Goal: Task Accomplishment & Management: Use online tool/utility

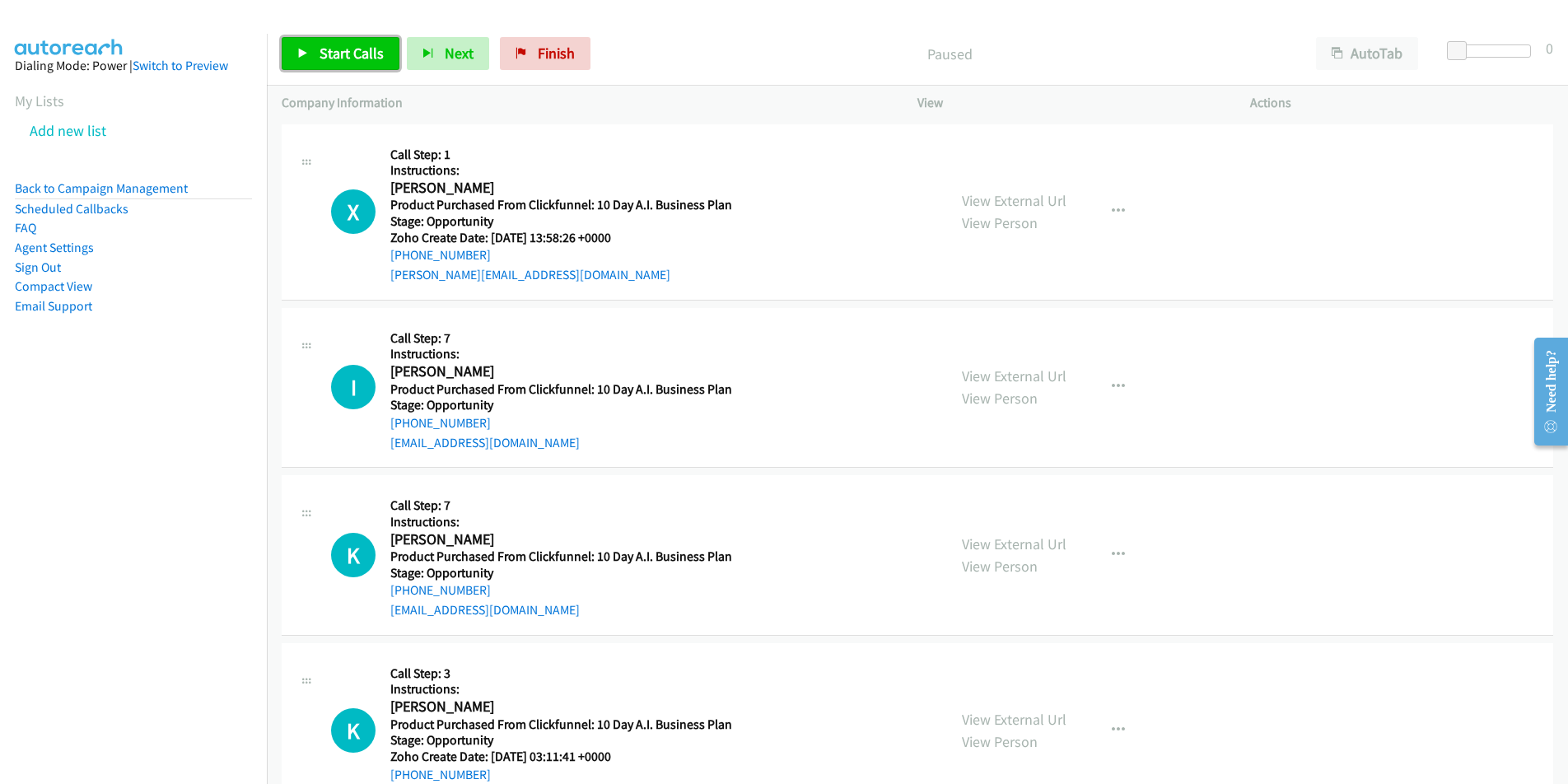
click at [349, 45] on span "Start Calls" at bounding box center [351, 53] width 65 height 19
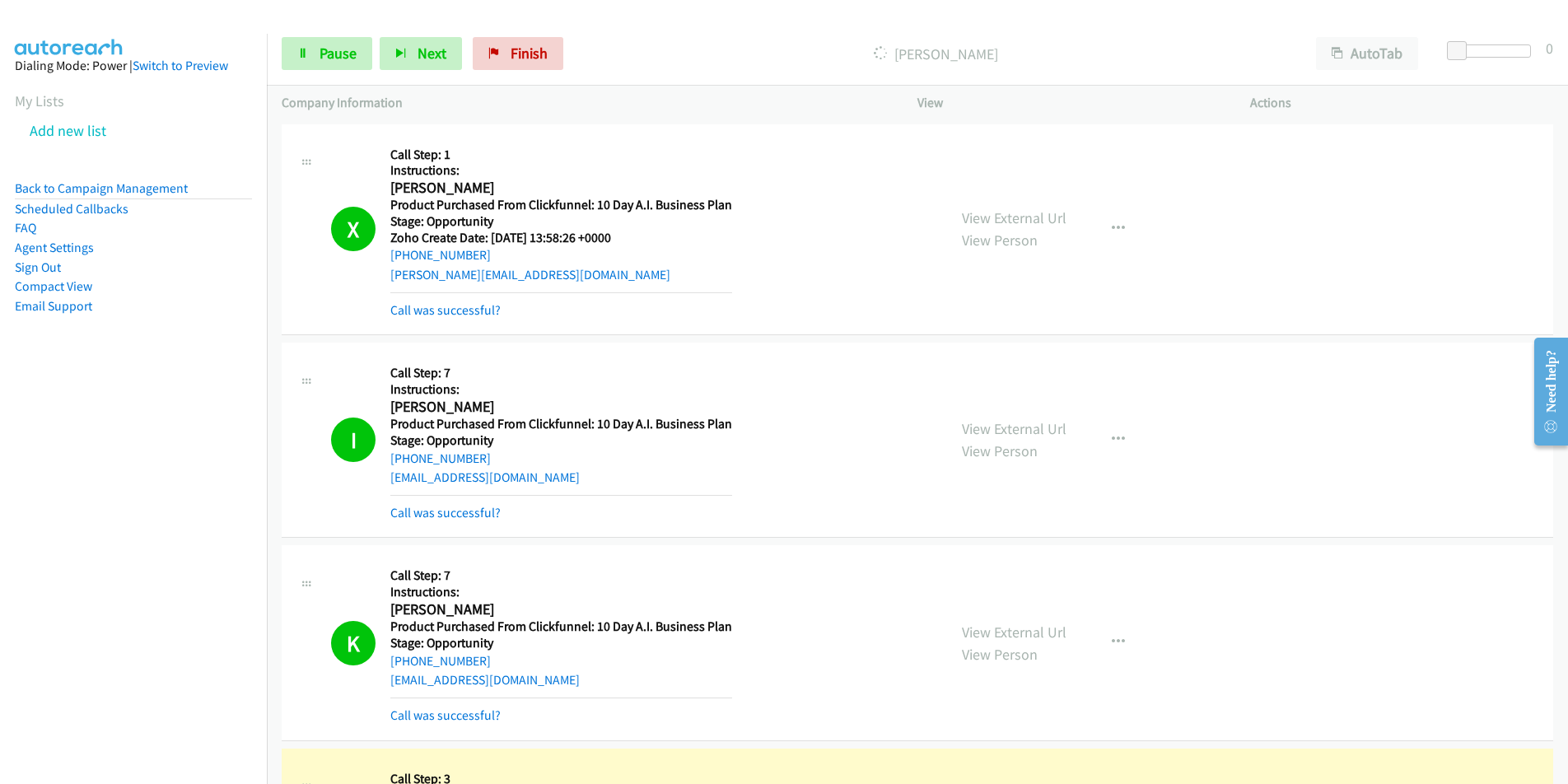
scroll to position [570, 0]
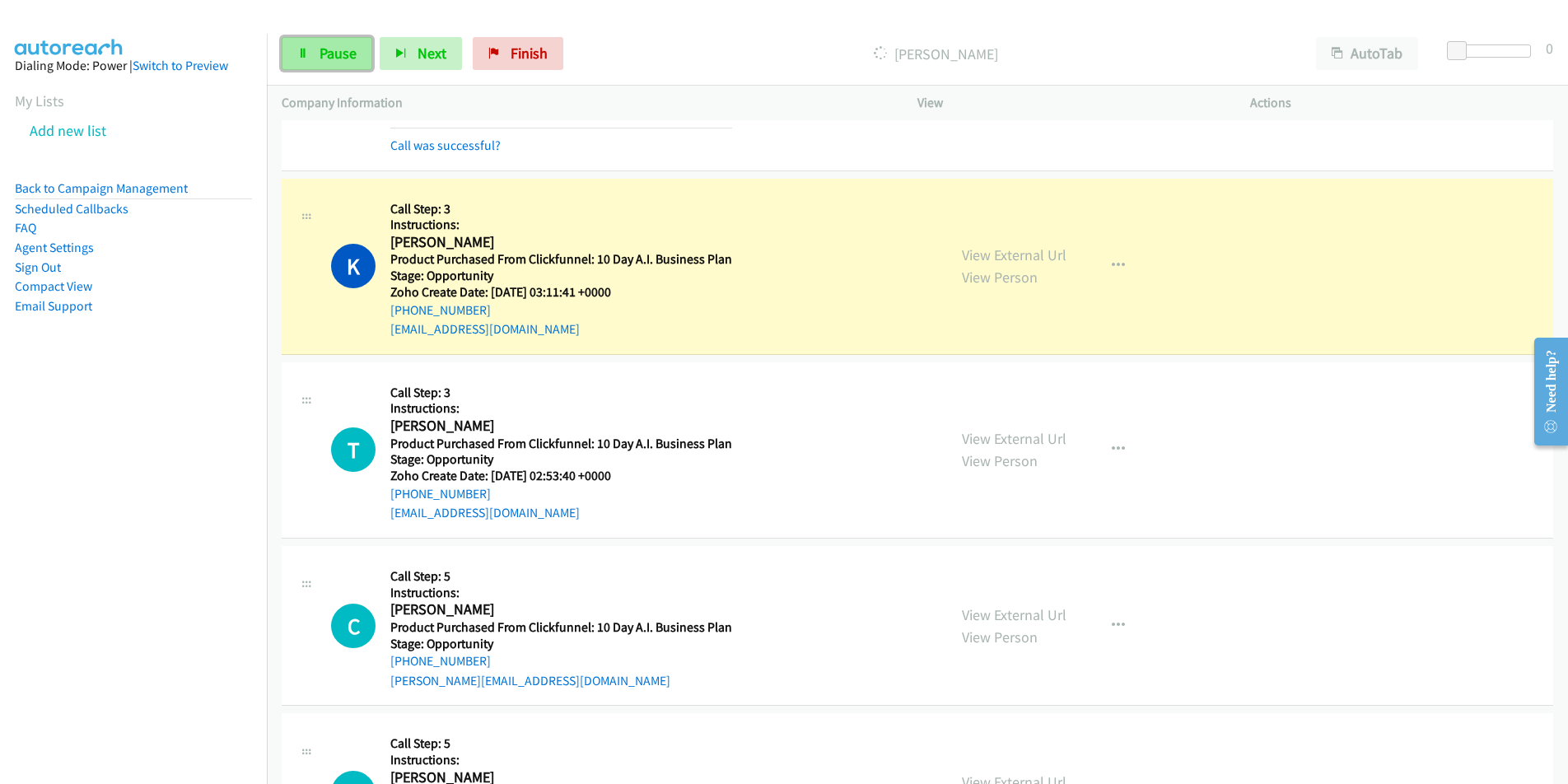
click at [346, 56] on span "Pause" at bounding box center [337, 53] width 37 height 19
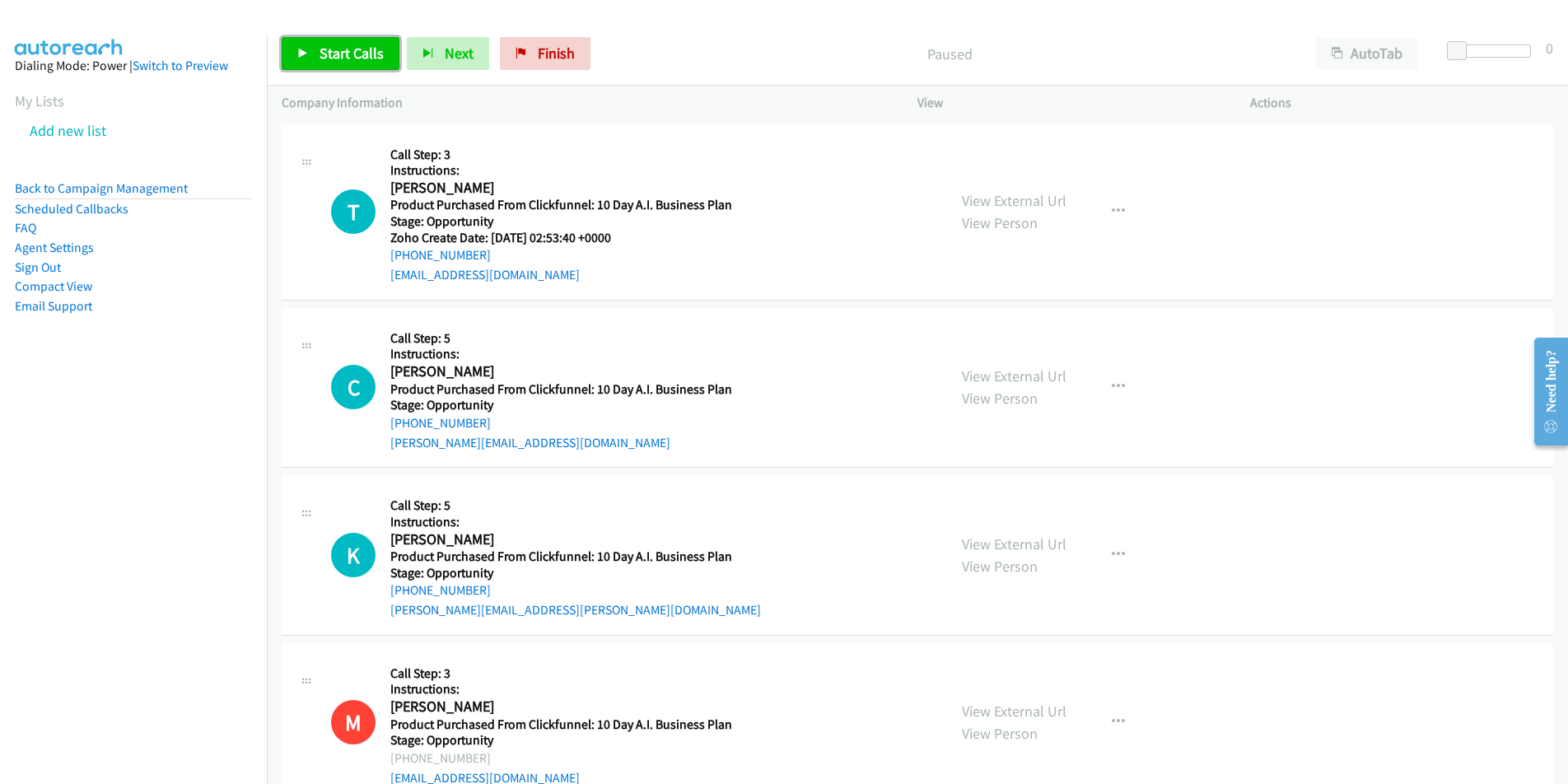
click at [349, 40] on link "Start Calls" at bounding box center [340, 53] width 117 height 33
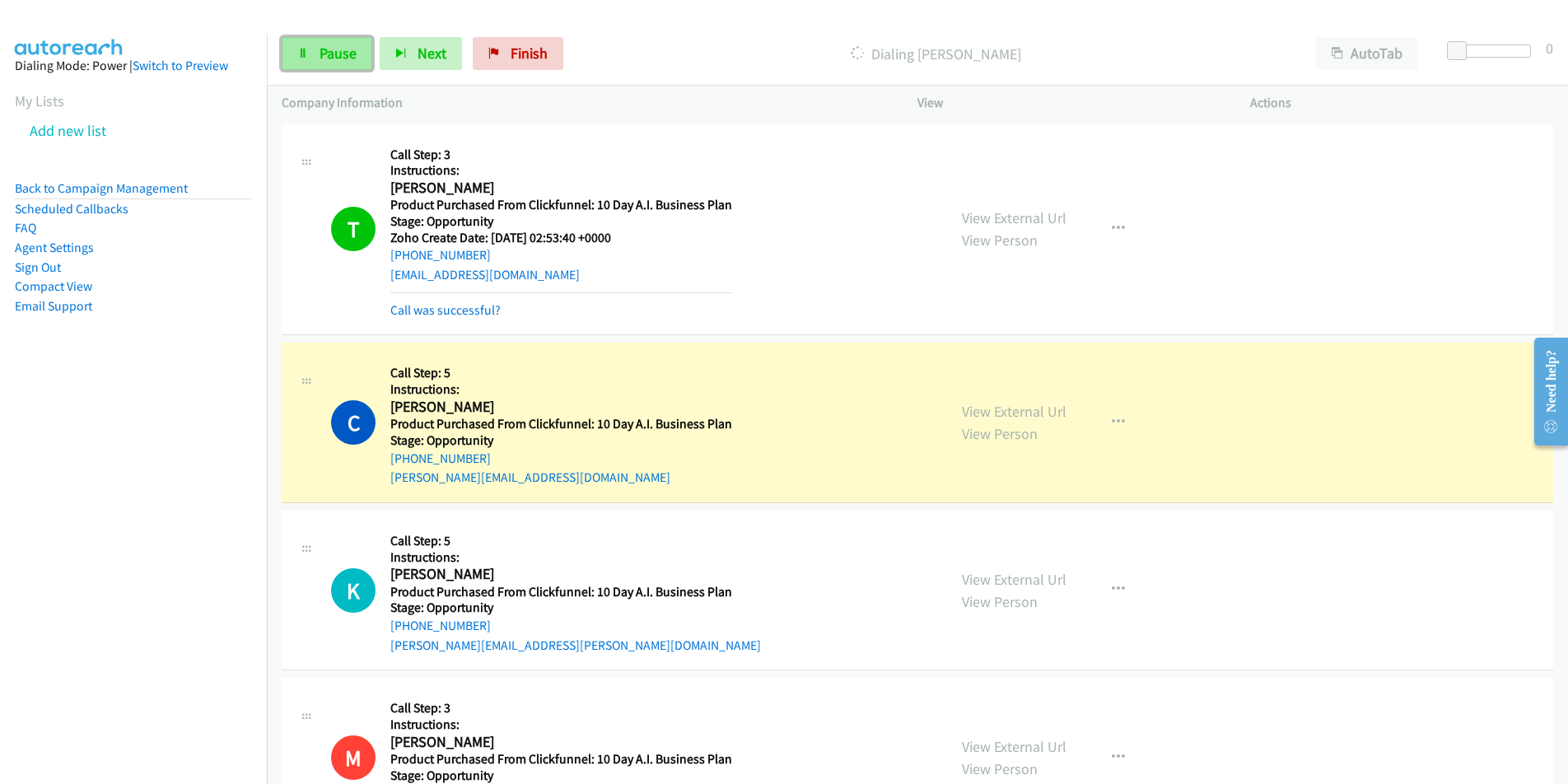
click at [326, 66] on link "Pause" at bounding box center [327, 53] width 91 height 33
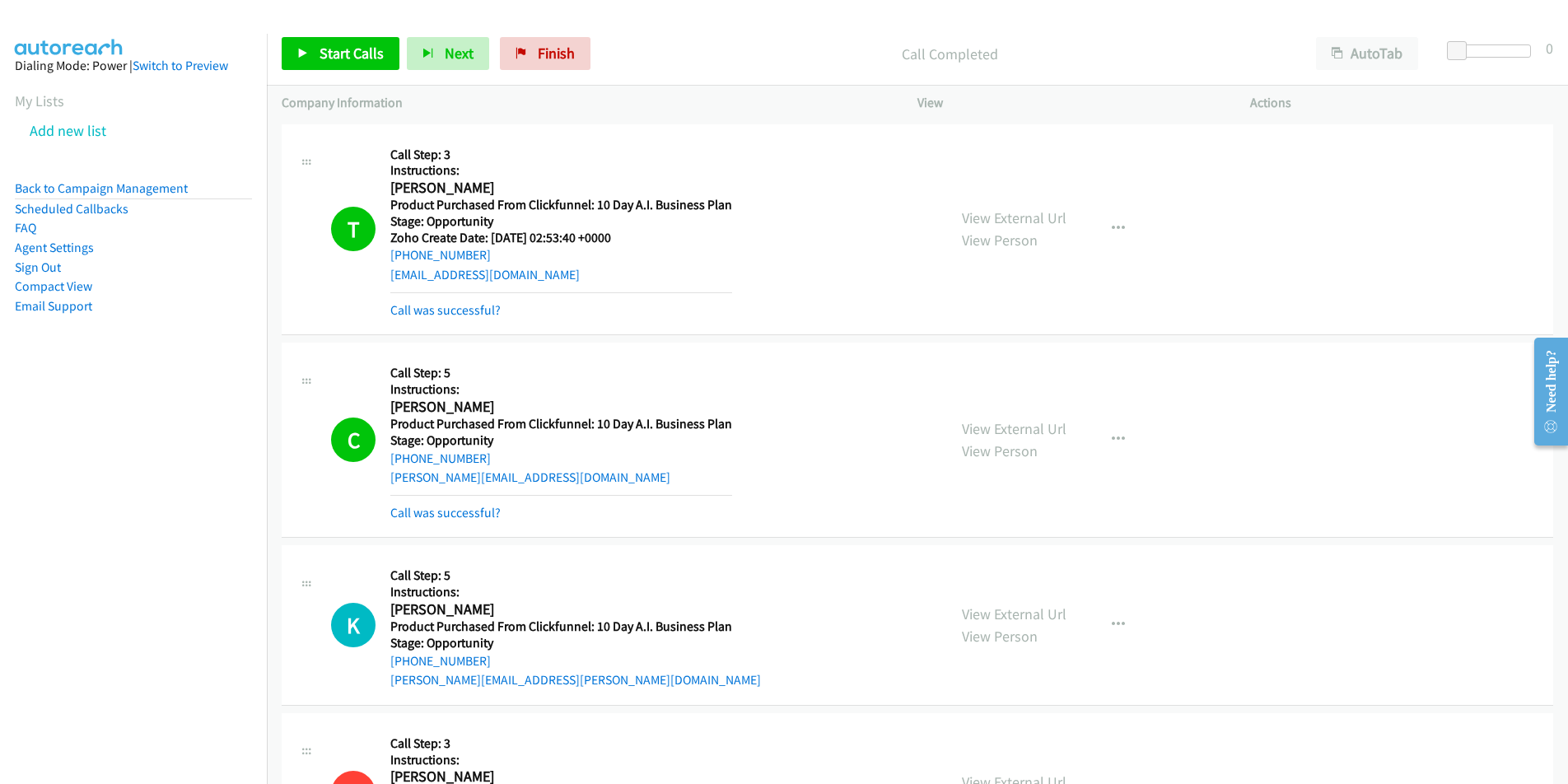
click at [527, 277] on div "[EMAIL_ADDRESS][DOMAIN_NAME]" at bounding box center [560, 275] width 341 height 20
click at [378, 277] on div "T Callback Scheduled Call Step: 3 Instructions: Tom Shriner America/New_York Pr…" at bounding box center [632, 230] width 601 height 181
copy link "[EMAIL_ADDRESS][DOMAIN_NAME]"
click at [475, 307] on link "Call was successful?" at bounding box center [445, 310] width 111 height 16
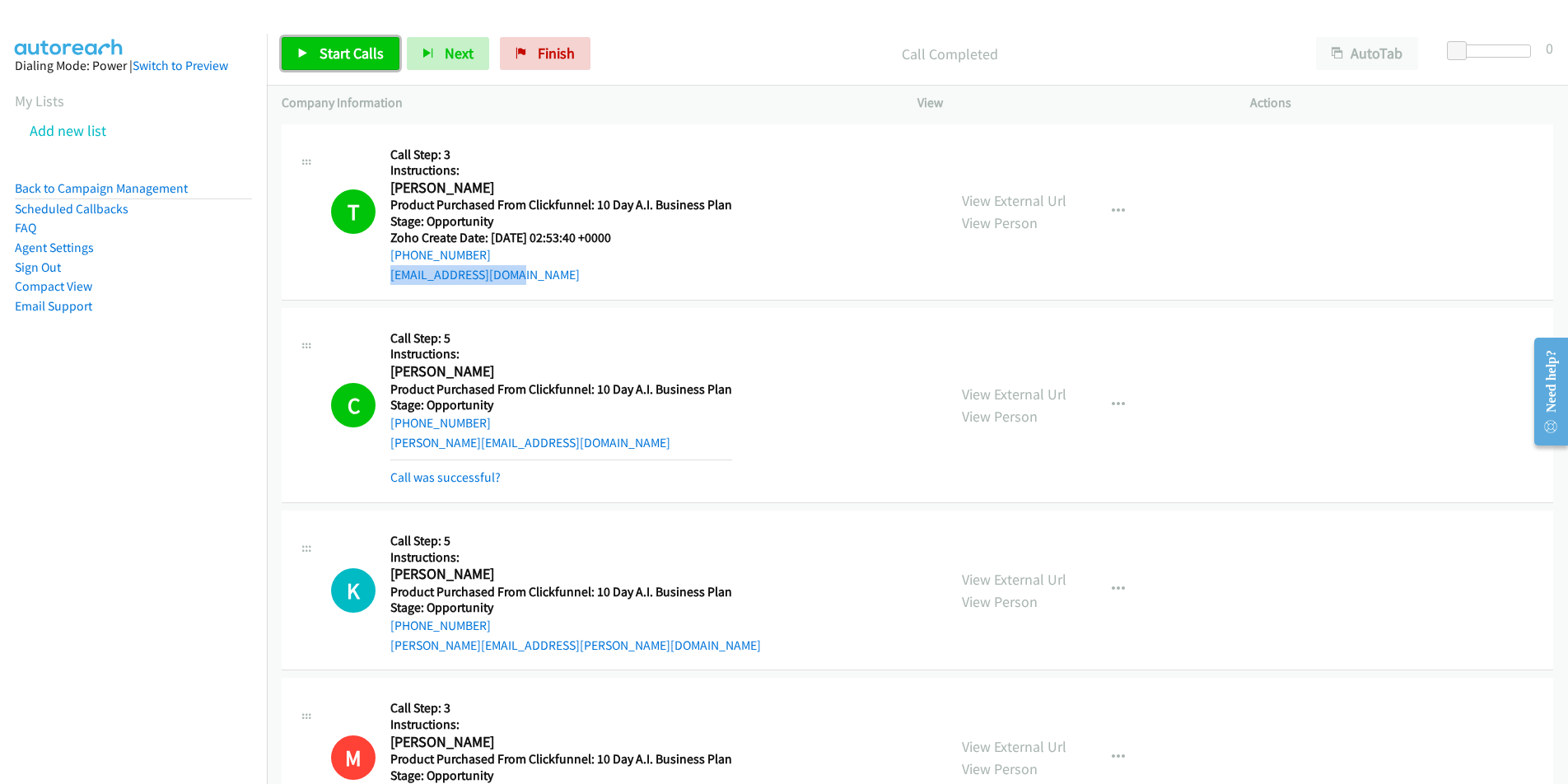
click at [321, 65] on link "Start Calls" at bounding box center [340, 53] width 117 height 33
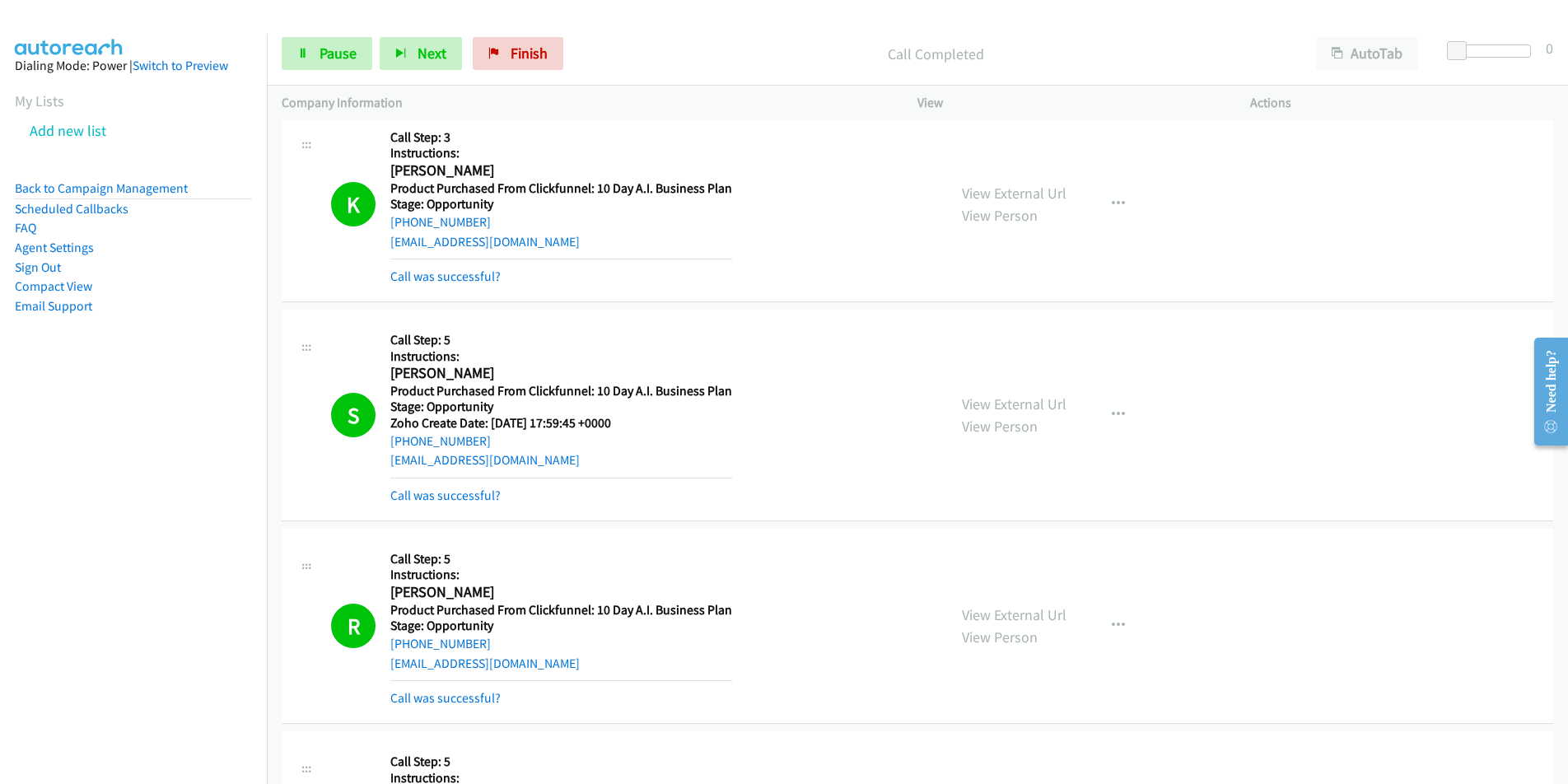
scroll to position [3418, 0]
